Goal: Task Accomplishment & Management: Use online tool/utility

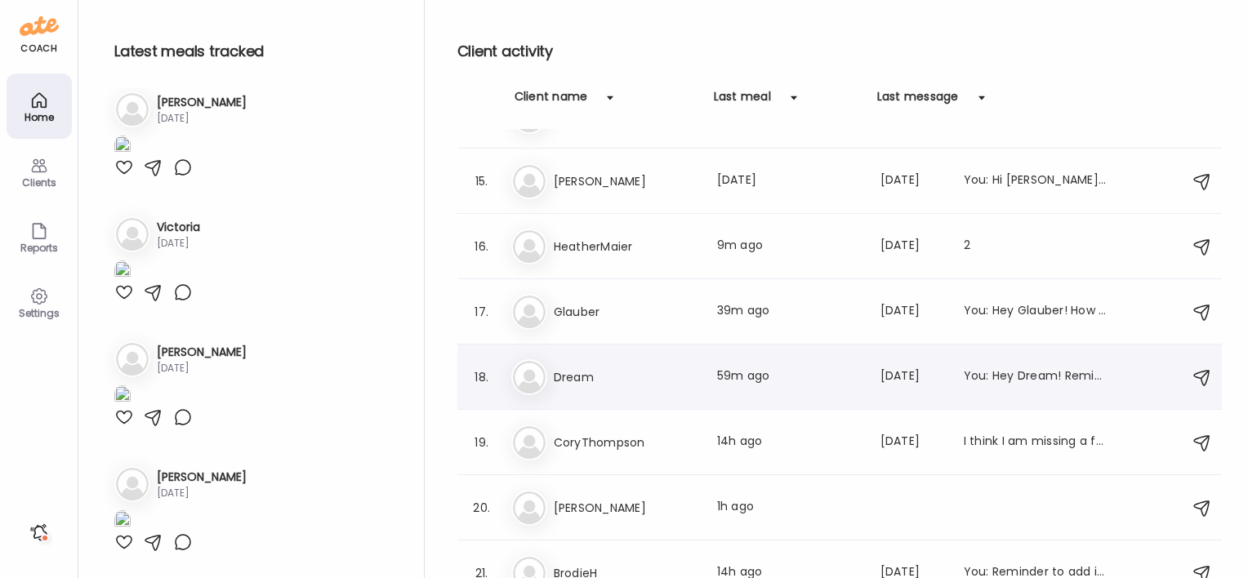
scroll to position [904, 0]
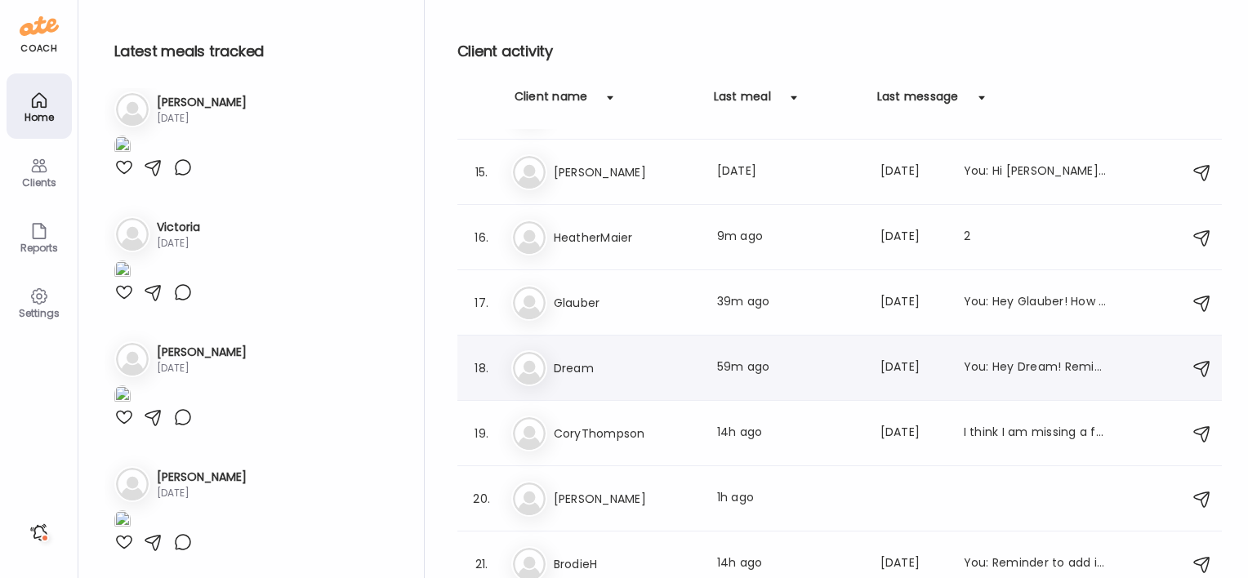
click at [593, 363] on h3 "Dream" at bounding box center [626, 369] width 144 height 20
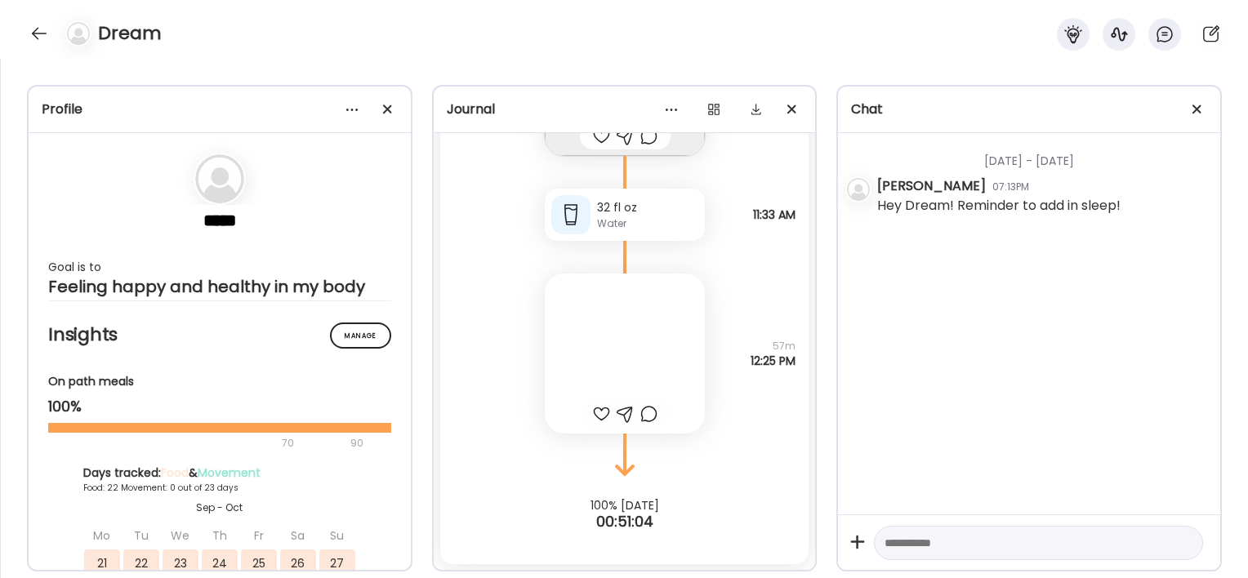
scroll to position [57537, 0]
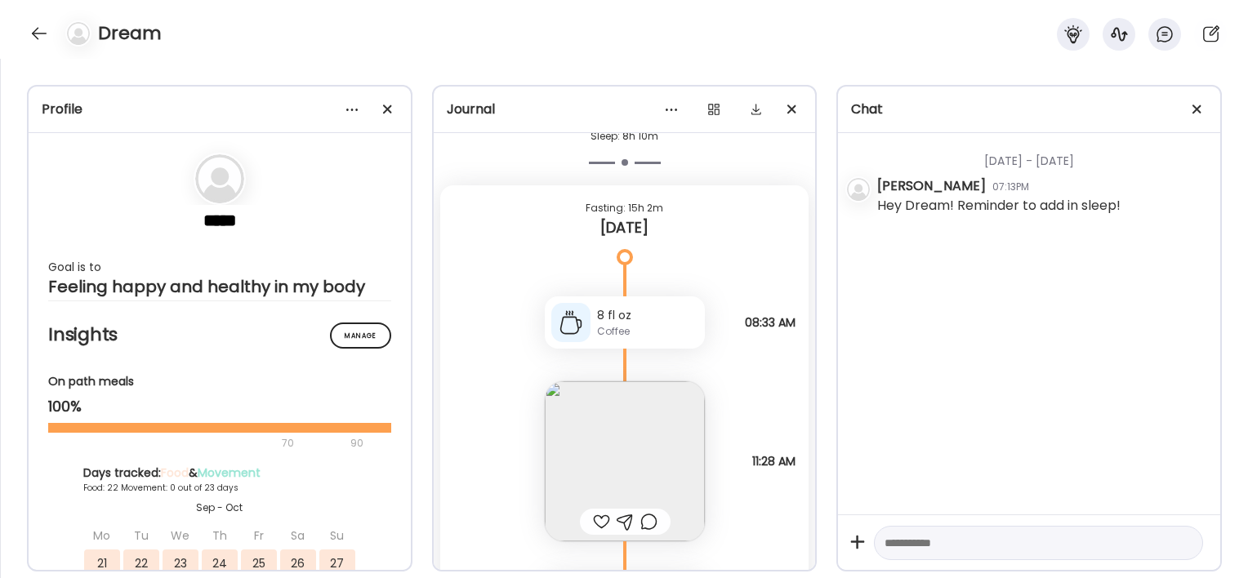
click at [602, 479] on img at bounding box center [625, 461] width 160 height 160
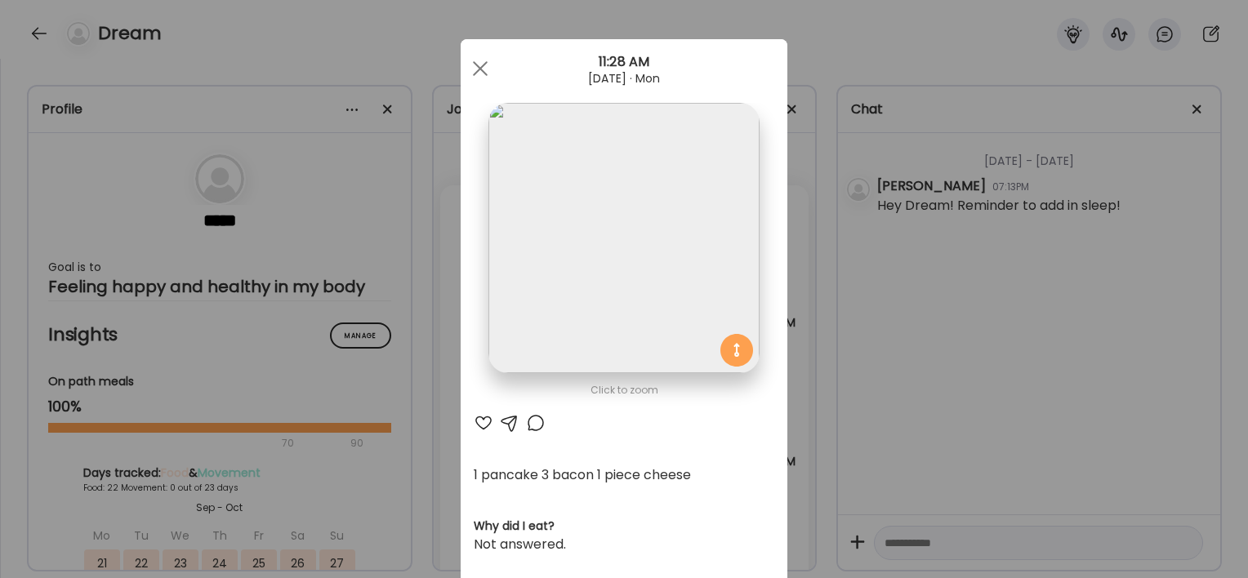
click at [434, 486] on div "Ate Coach Dashboard Wahoo! It’s official Take a moment to set up your Coach Pro…" at bounding box center [624, 289] width 1248 height 578
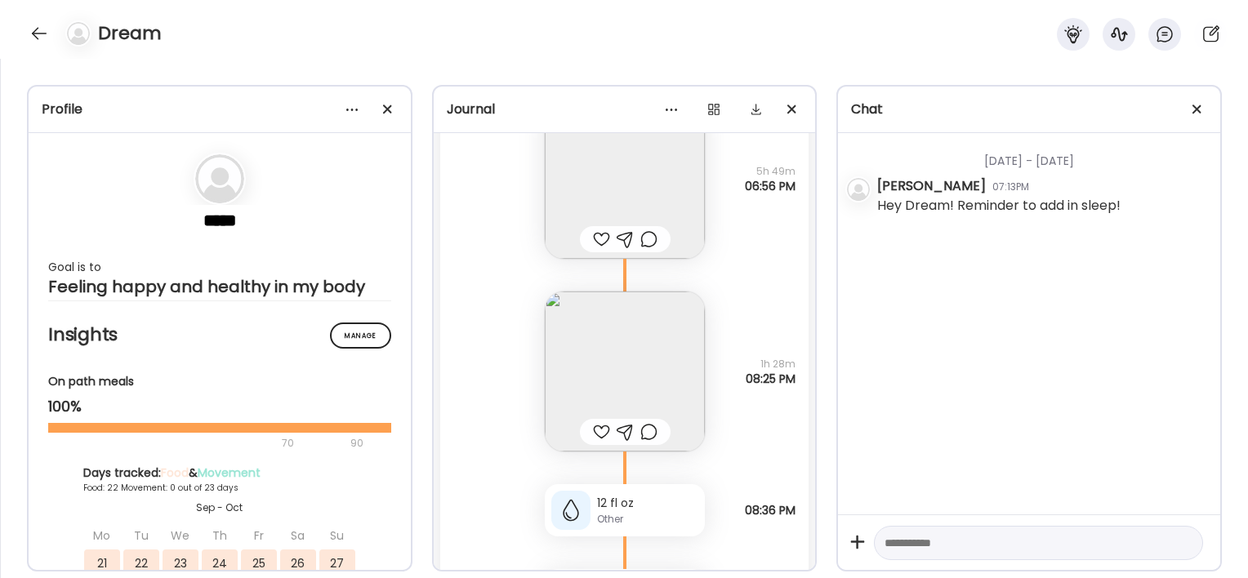
scroll to position [56726, 0]
click at [585, 505] on div "12 fl oz Other" at bounding box center [625, 509] width 160 height 52
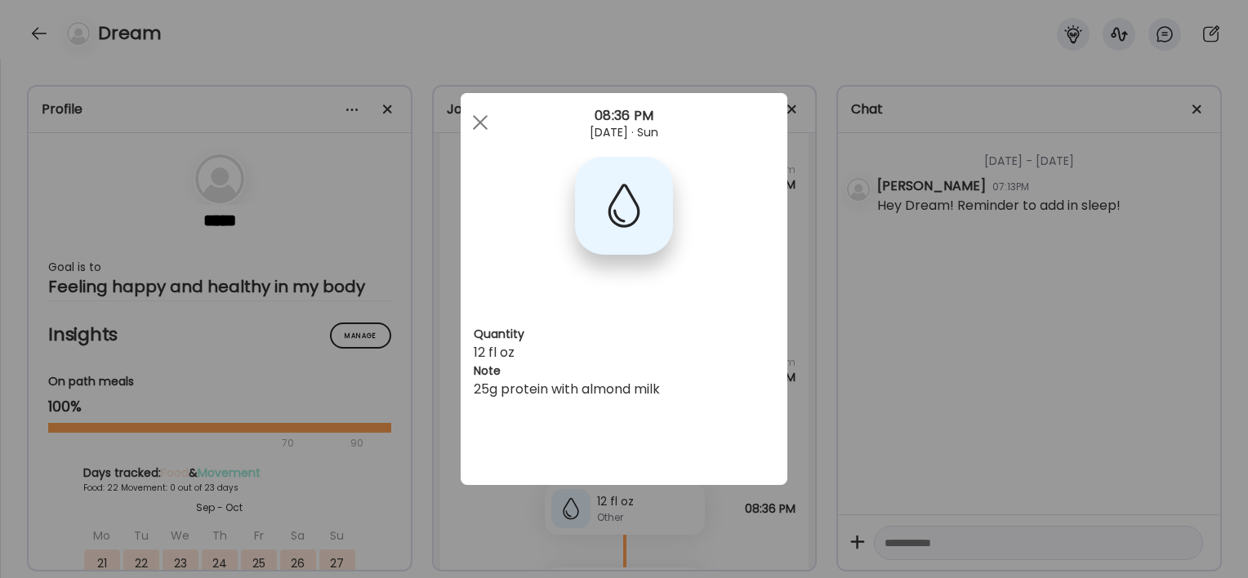
click at [484, 537] on div "Ate Coach Dashboard Wahoo! It’s official Take a moment to set up your Coach Pro…" at bounding box center [624, 289] width 1248 height 578
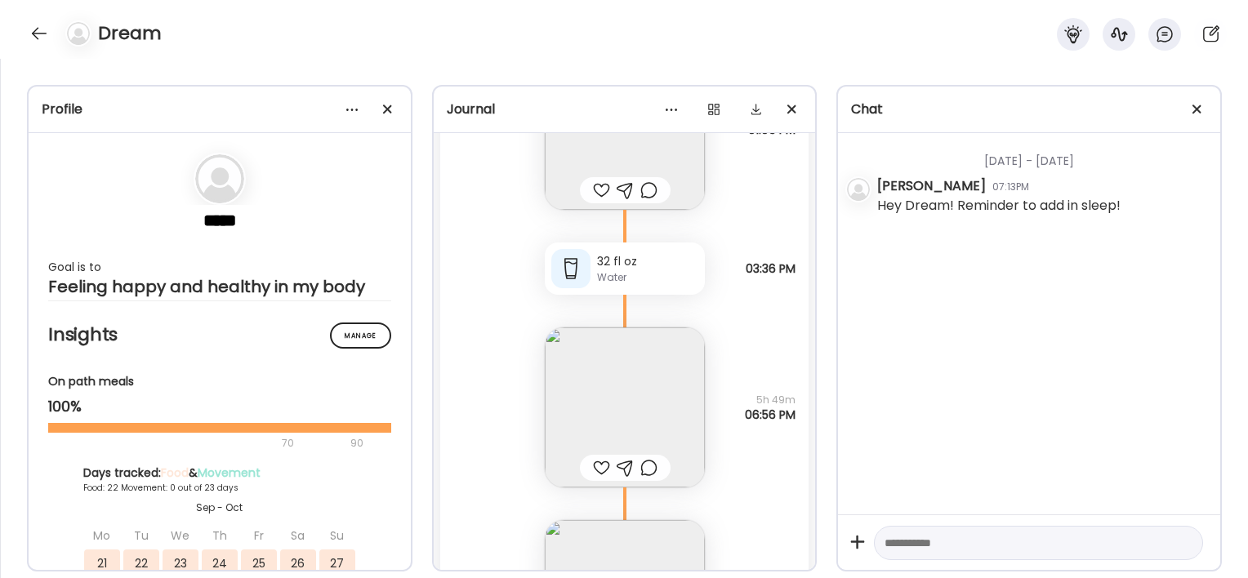
scroll to position [56406, 0]
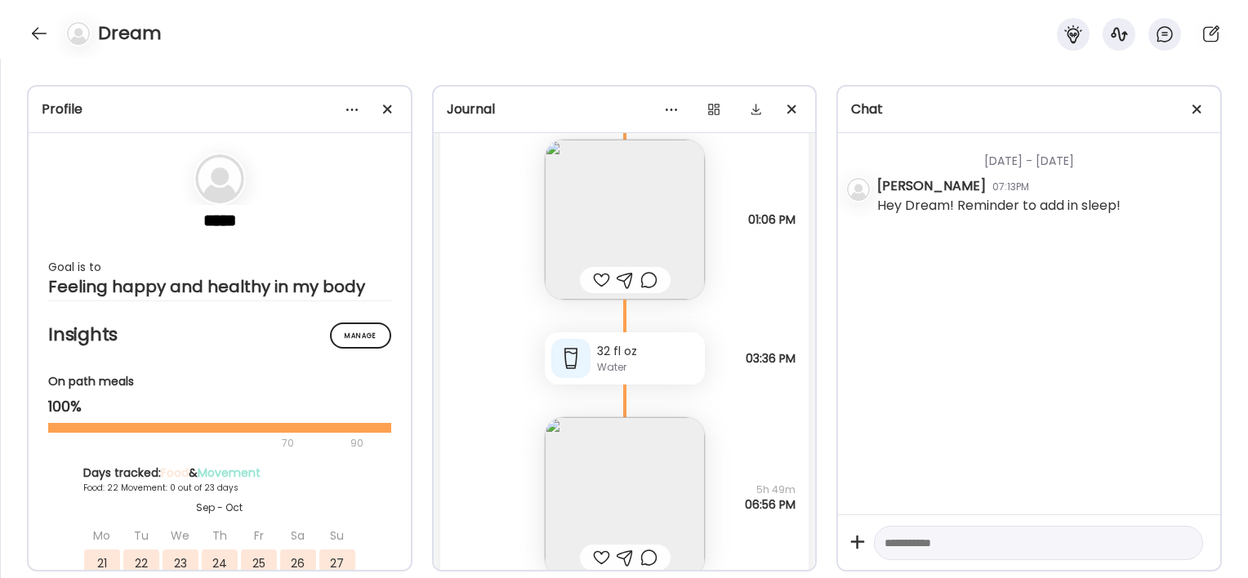
click at [579, 477] on img at bounding box center [625, 497] width 160 height 160
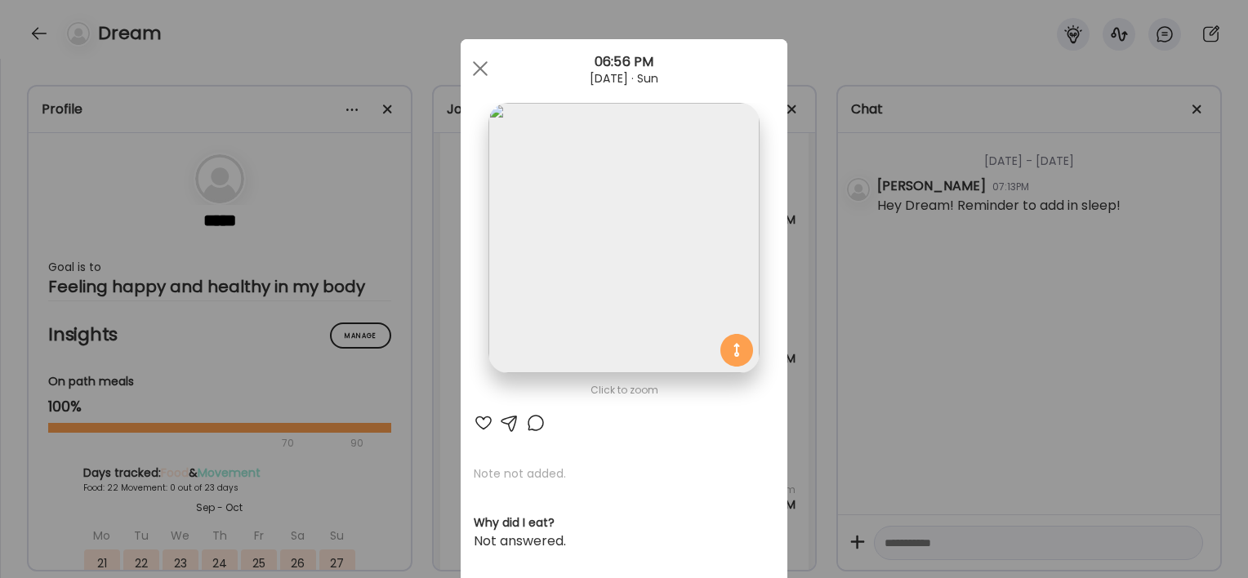
click at [448, 478] on div "Ate Coach Dashboard Wahoo! It’s official Take a moment to set up your Coach Pro…" at bounding box center [624, 289] width 1248 height 578
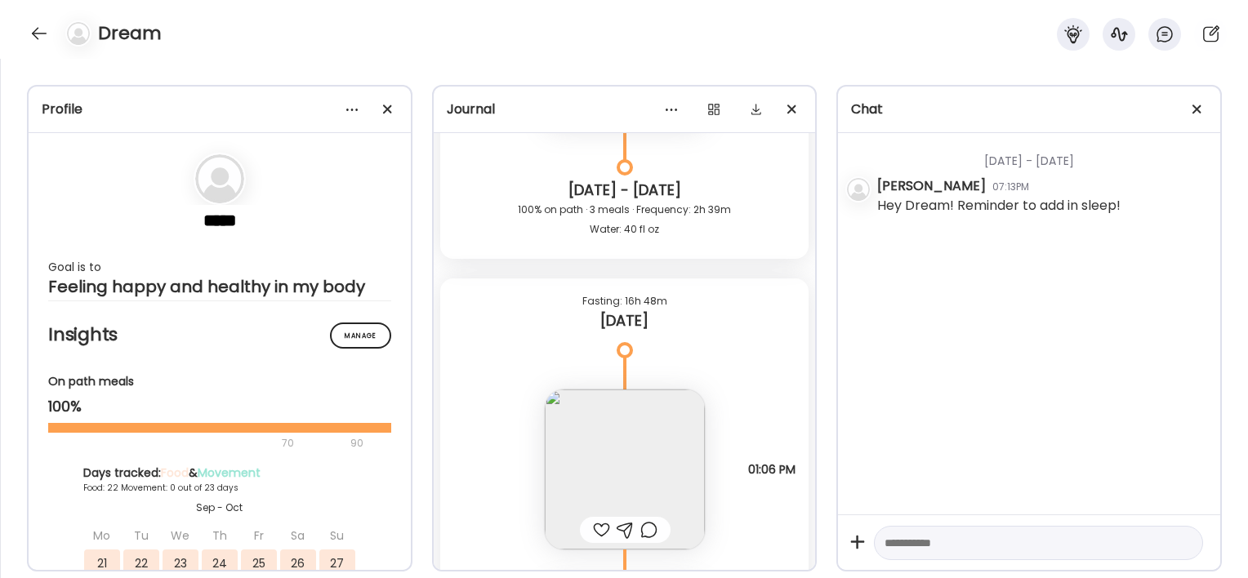
scroll to position [56155, 0]
click at [595, 450] on img at bounding box center [625, 471] width 160 height 160
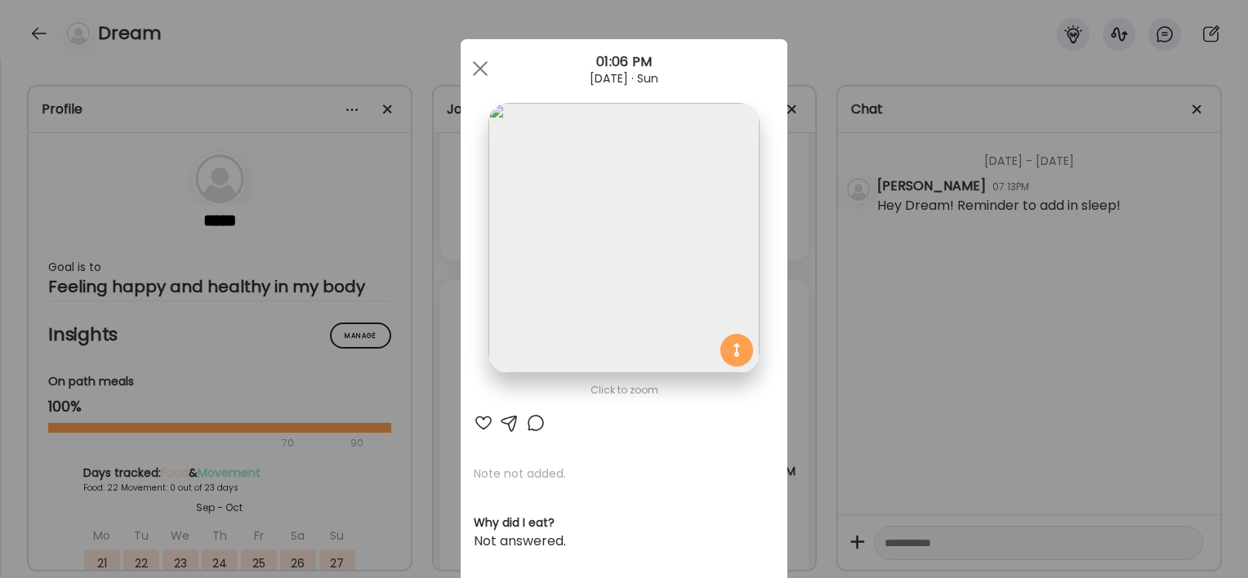
click at [395, 404] on div "Ate Coach Dashboard Wahoo! It’s official Take a moment to set up your Coach Pro…" at bounding box center [624, 289] width 1248 height 578
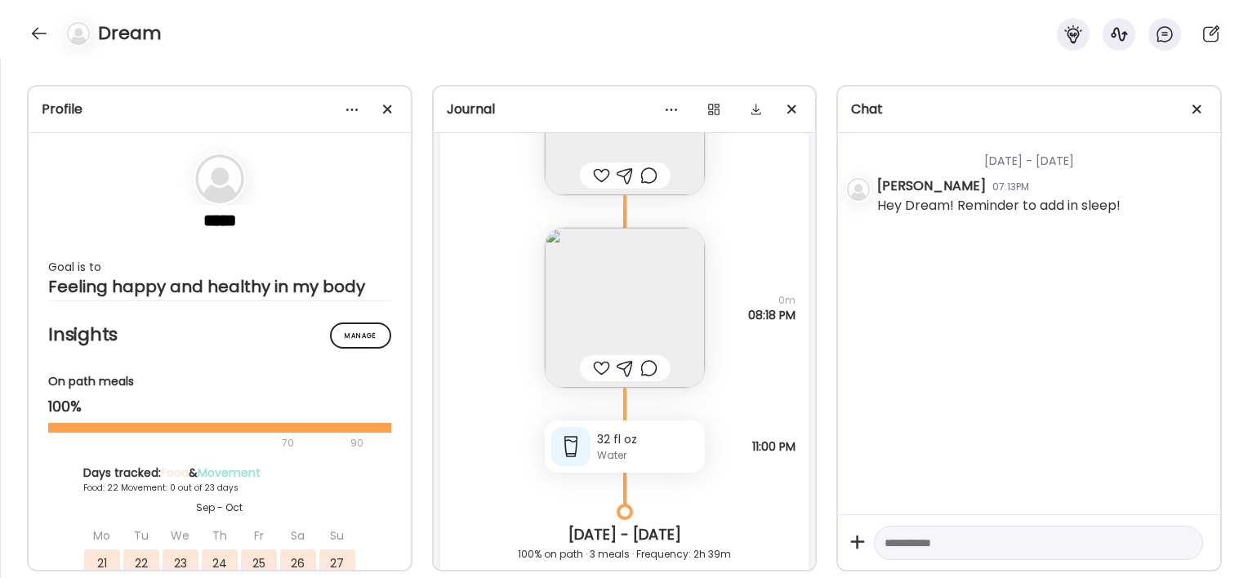
scroll to position [55813, 0]
click at [568, 313] on img at bounding box center [625, 306] width 160 height 160
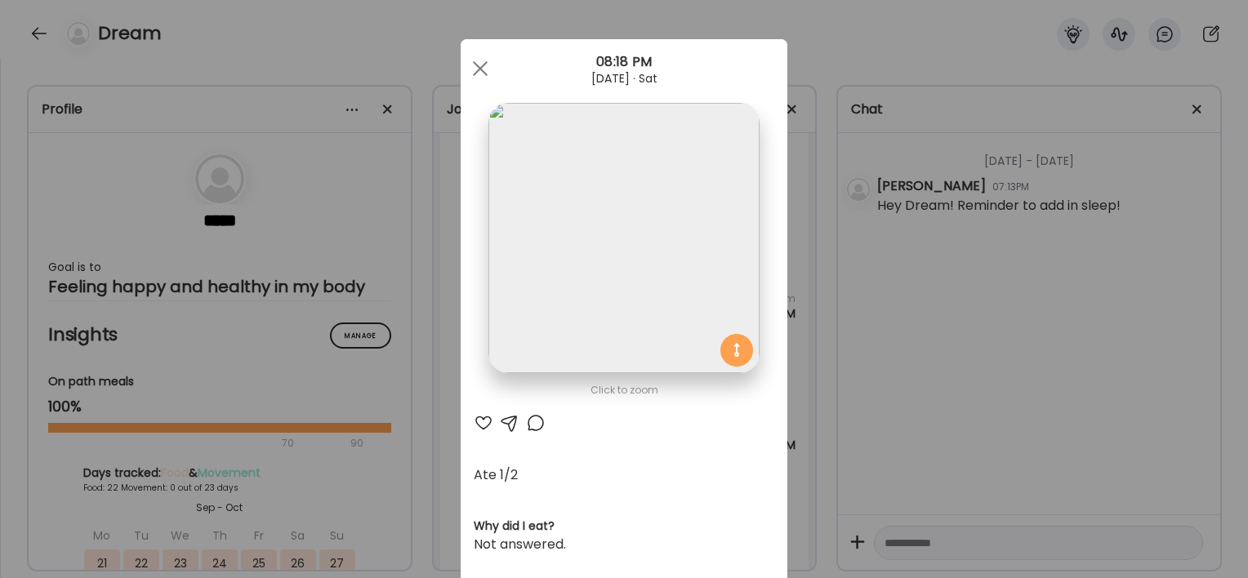
click at [430, 340] on div "Ate Coach Dashboard Wahoo! It’s official Take a moment to set up your Coach Pro…" at bounding box center [624, 289] width 1248 height 578
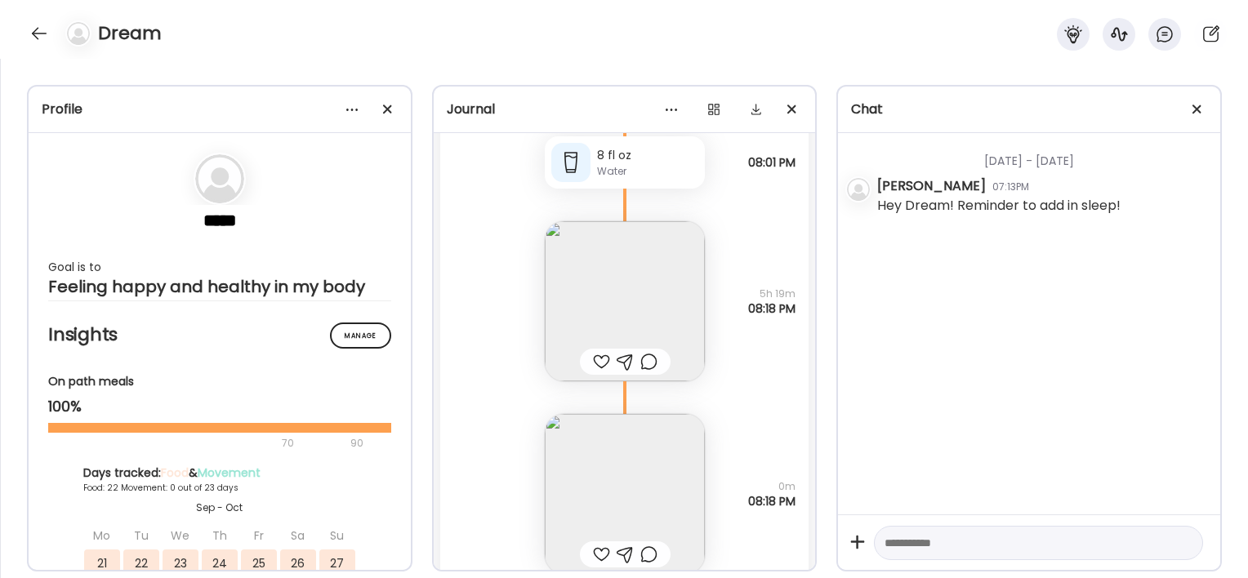
scroll to position [55627, 0]
click at [591, 291] on img at bounding box center [625, 300] width 160 height 160
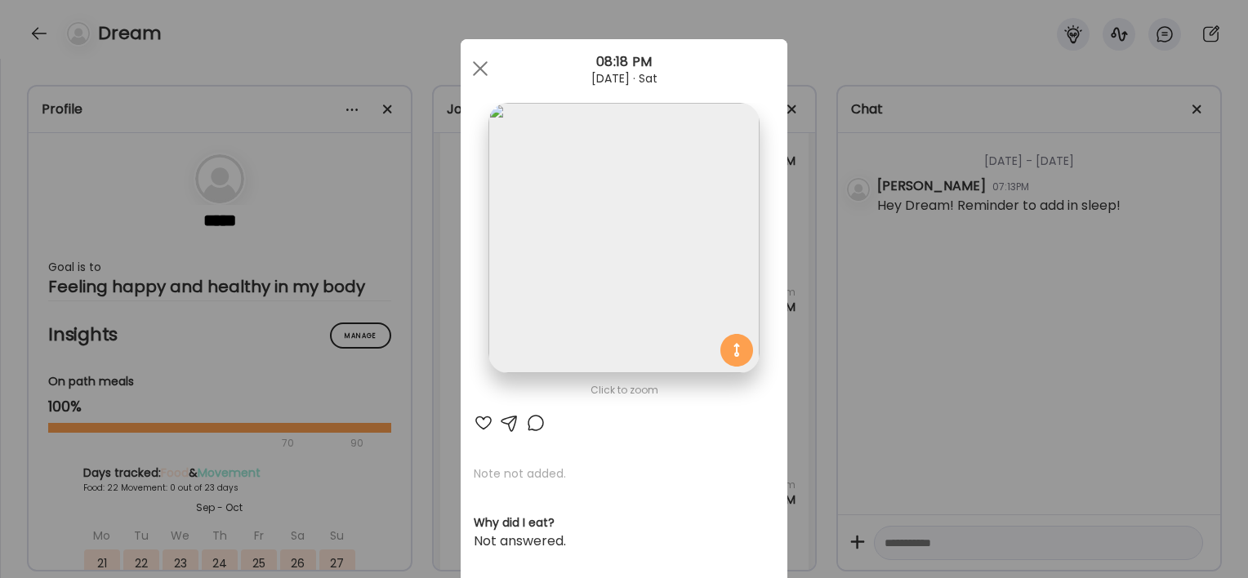
click at [431, 411] on div "Ate Coach Dashboard Wahoo! It’s official Take a moment to set up your Coach Pro…" at bounding box center [624, 289] width 1248 height 578
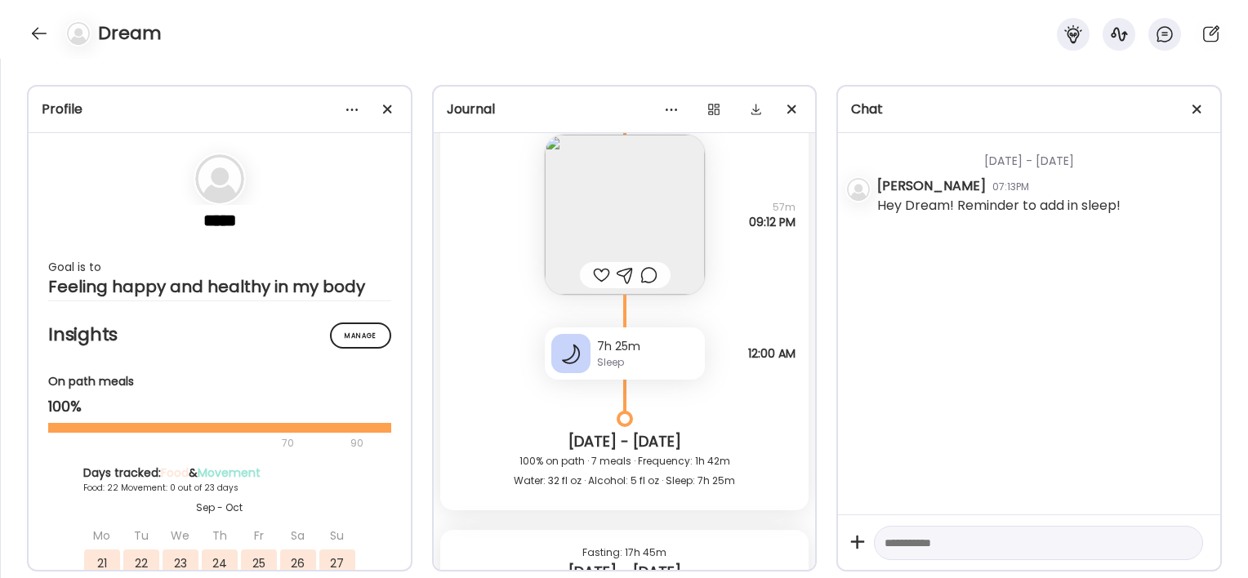
scroll to position [54929, 0]
